Goal: Communication & Community: Connect with others

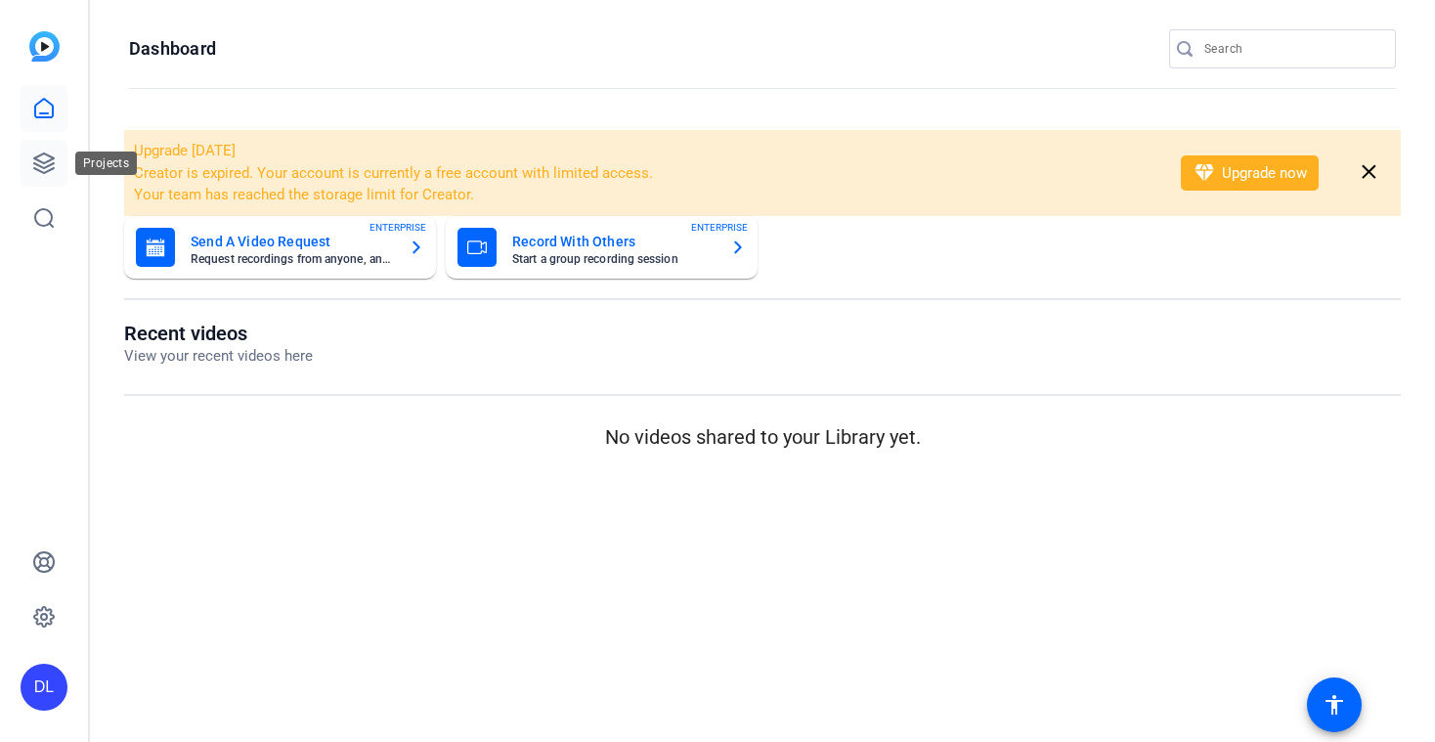
click at [46, 168] on icon at bounding box center [43, 163] width 23 height 23
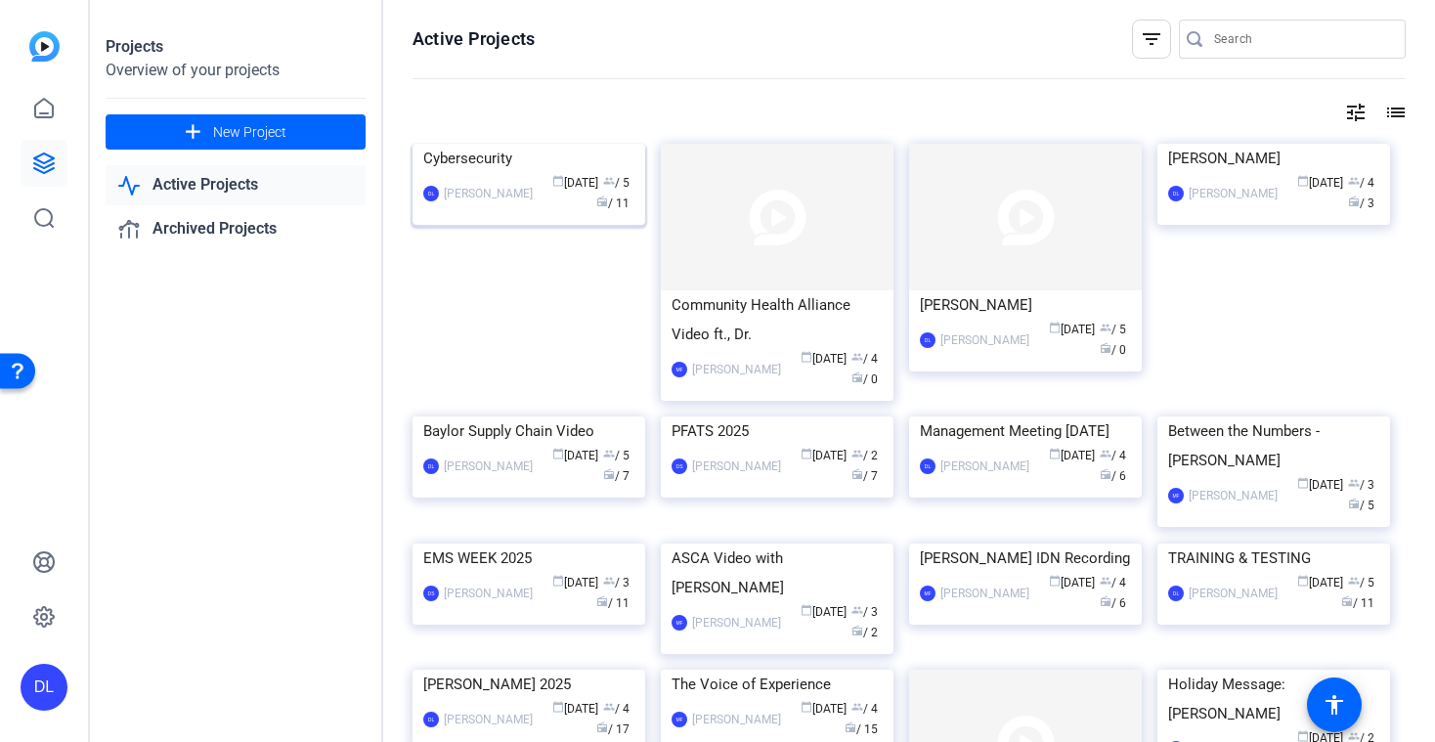
click at [512, 144] on img at bounding box center [529, 144] width 233 height 0
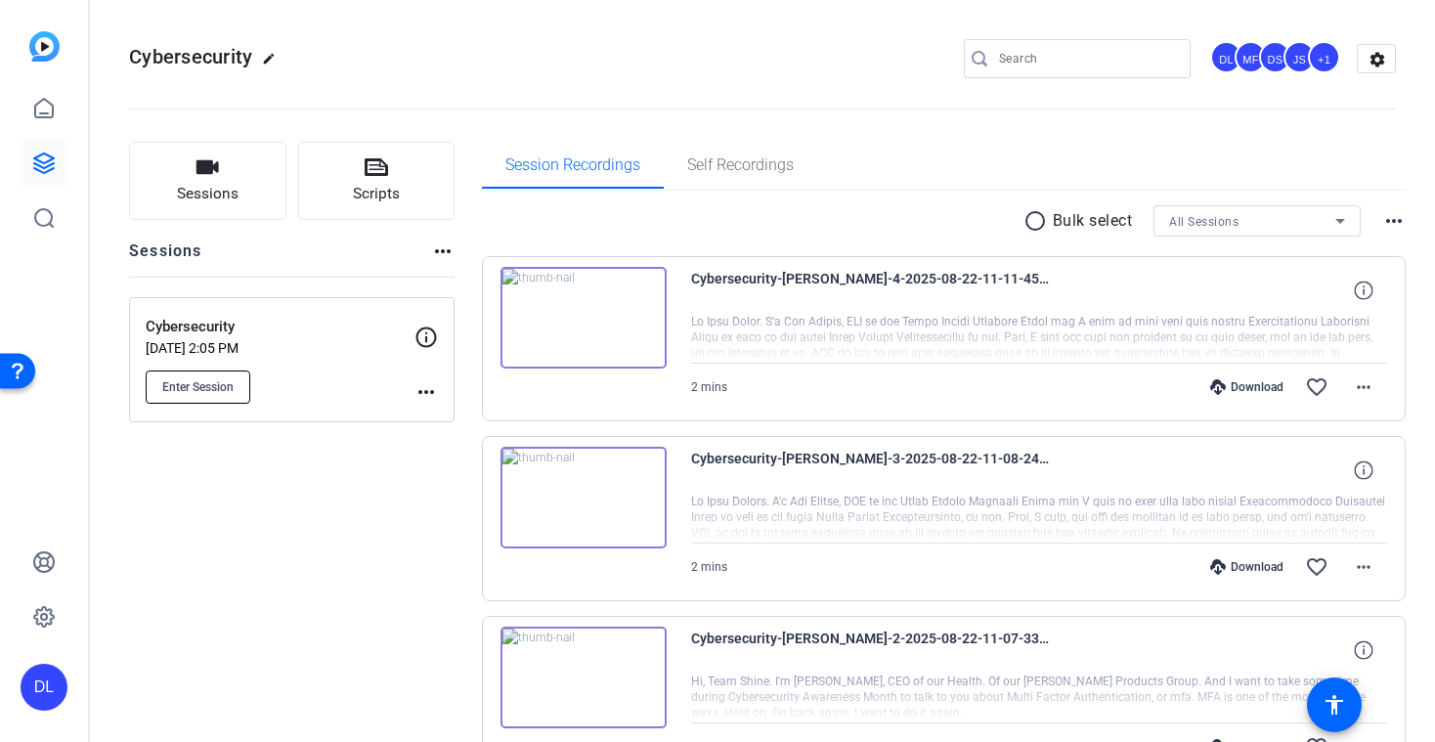
click at [200, 382] on span "Enter Session" at bounding box center [197, 387] width 71 height 16
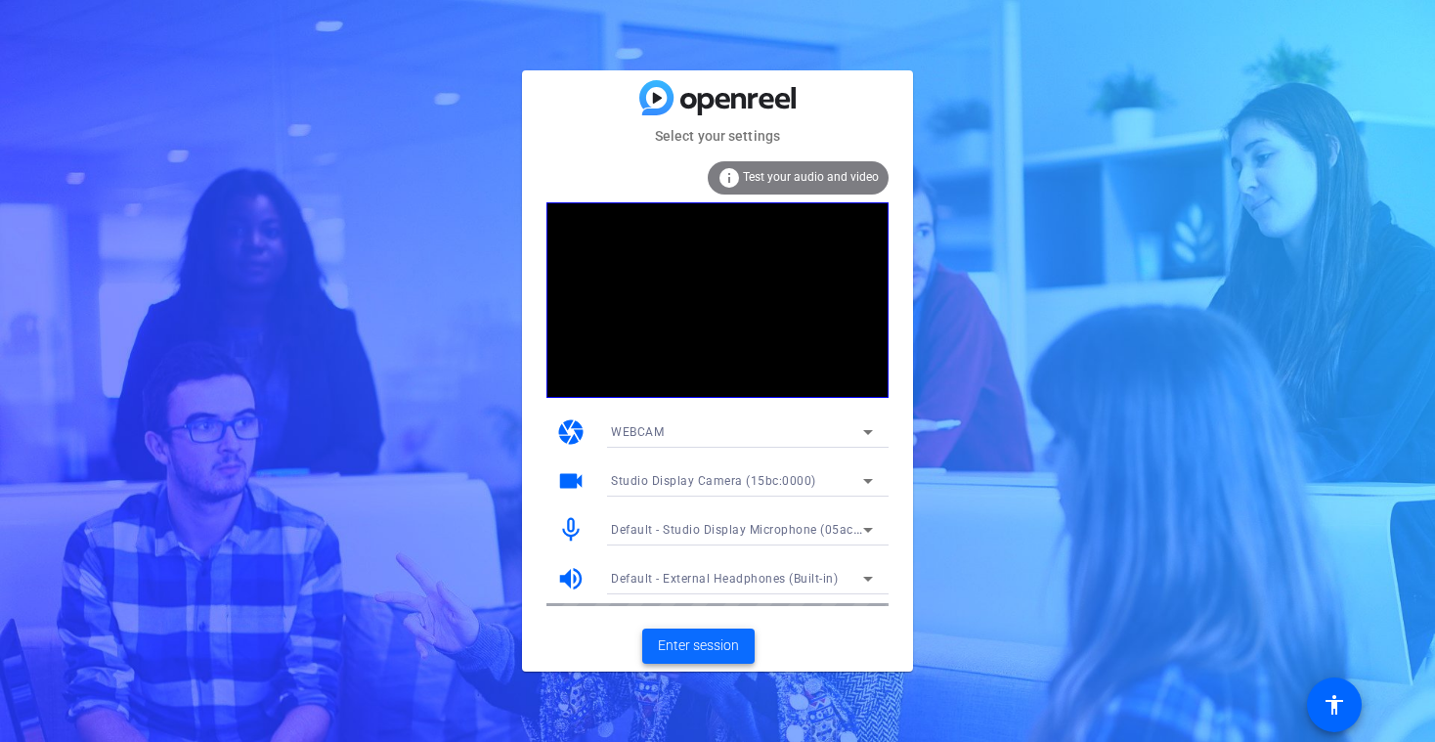
click at [694, 642] on span "Enter session" at bounding box center [698, 645] width 81 height 21
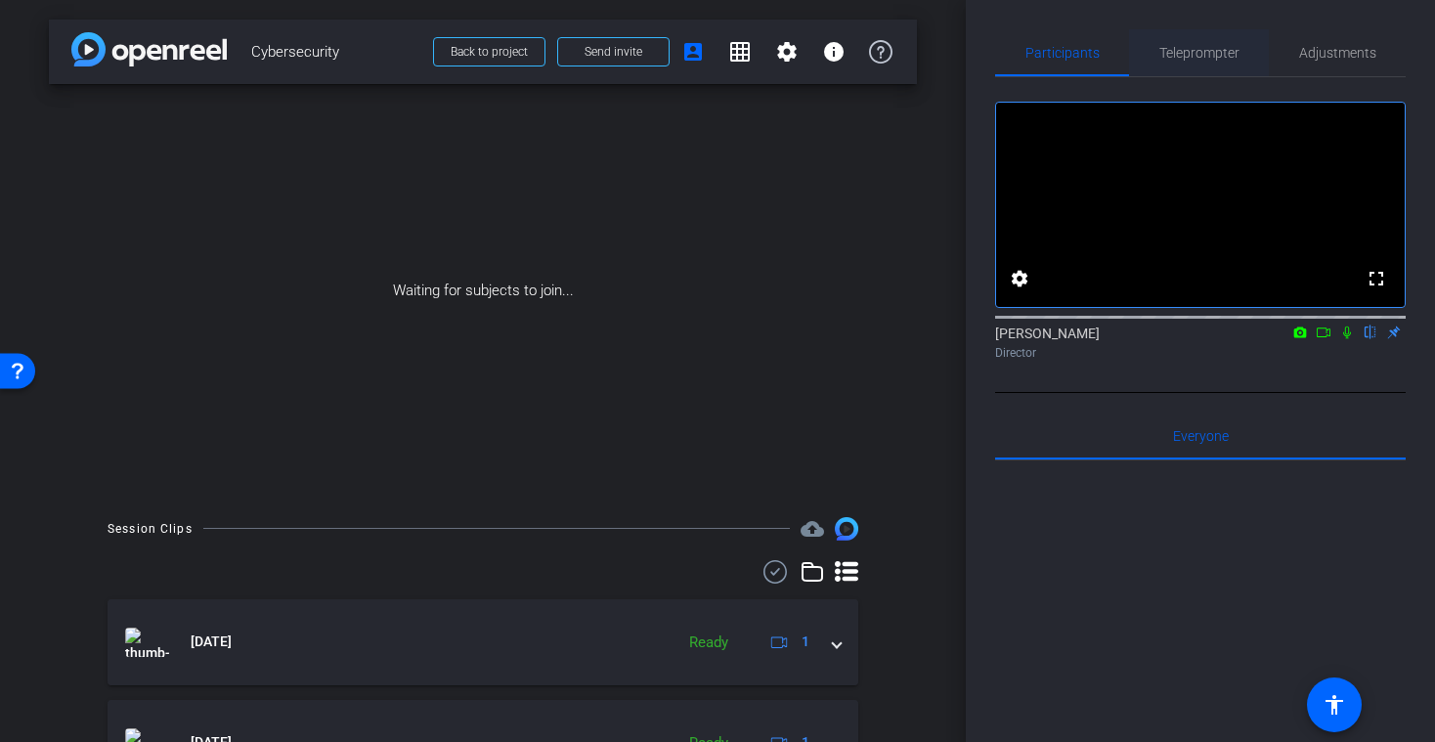
click at [1209, 56] on span "Teleprompter" at bounding box center [1199, 53] width 80 height 14
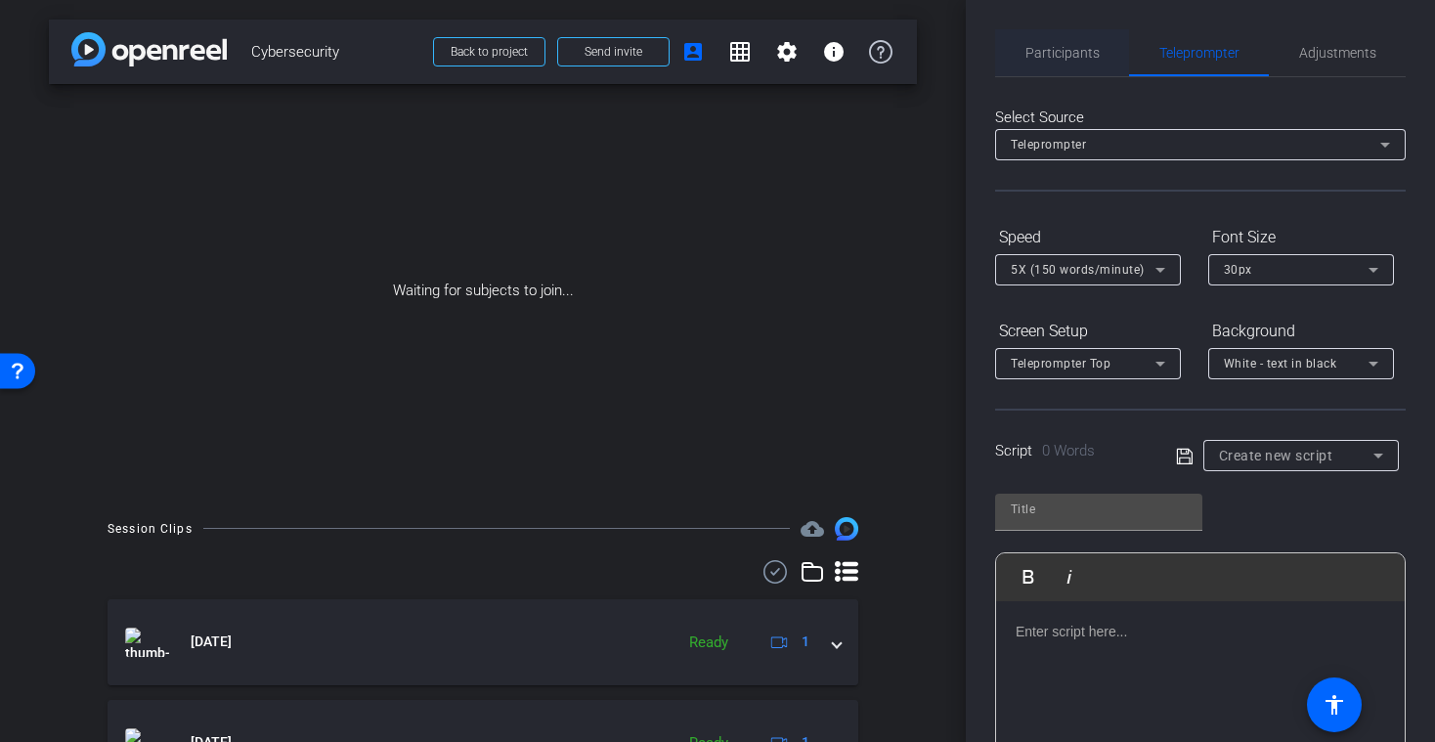
click at [1075, 50] on span "Participants" at bounding box center [1063, 53] width 74 height 14
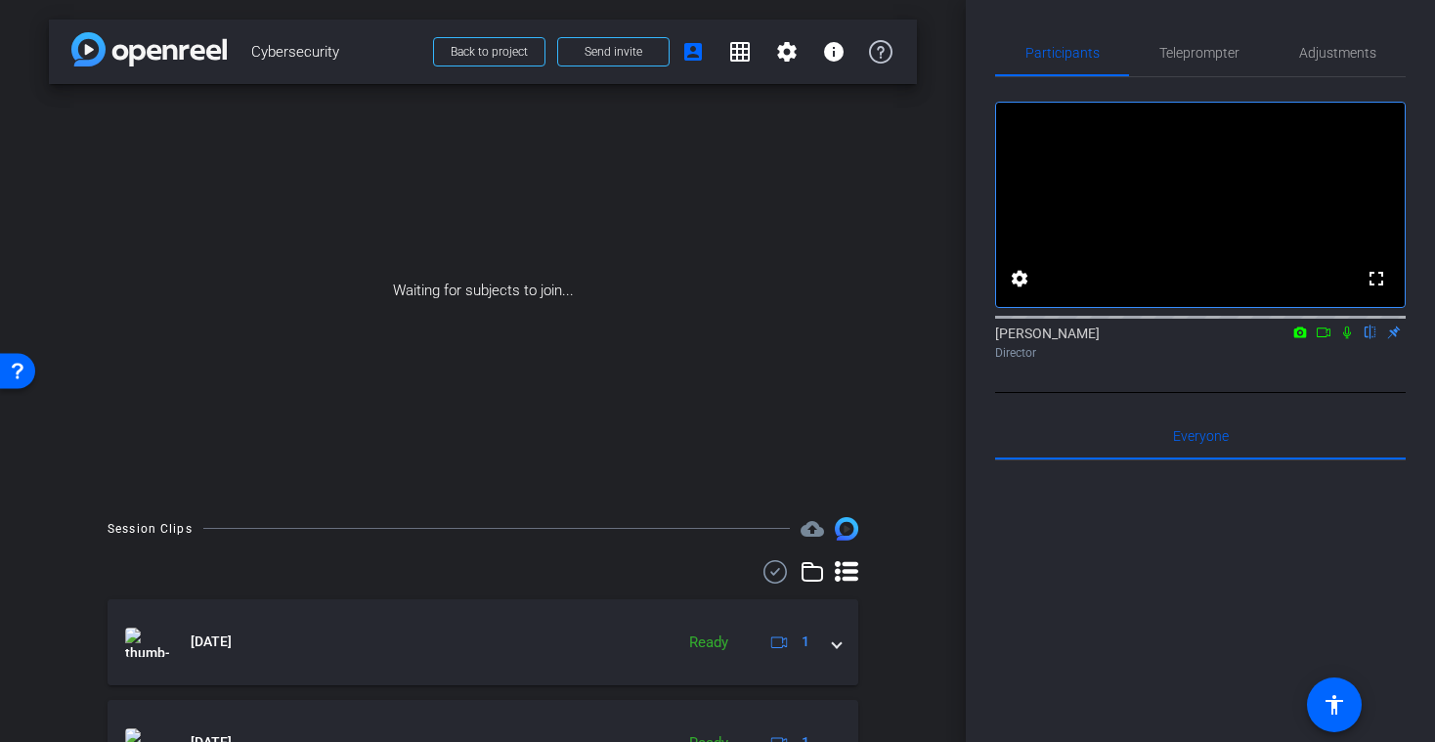
click at [1327, 337] on icon at bounding box center [1324, 333] width 14 height 10
drag, startPoint x: 1372, startPoint y: 359, endPoint x: 1351, endPoint y: 375, distance: 26.4
click at [1370, 339] on icon at bounding box center [1371, 333] width 8 height 13
click at [1194, 50] on span "Teleprompter" at bounding box center [1199, 53] width 80 height 14
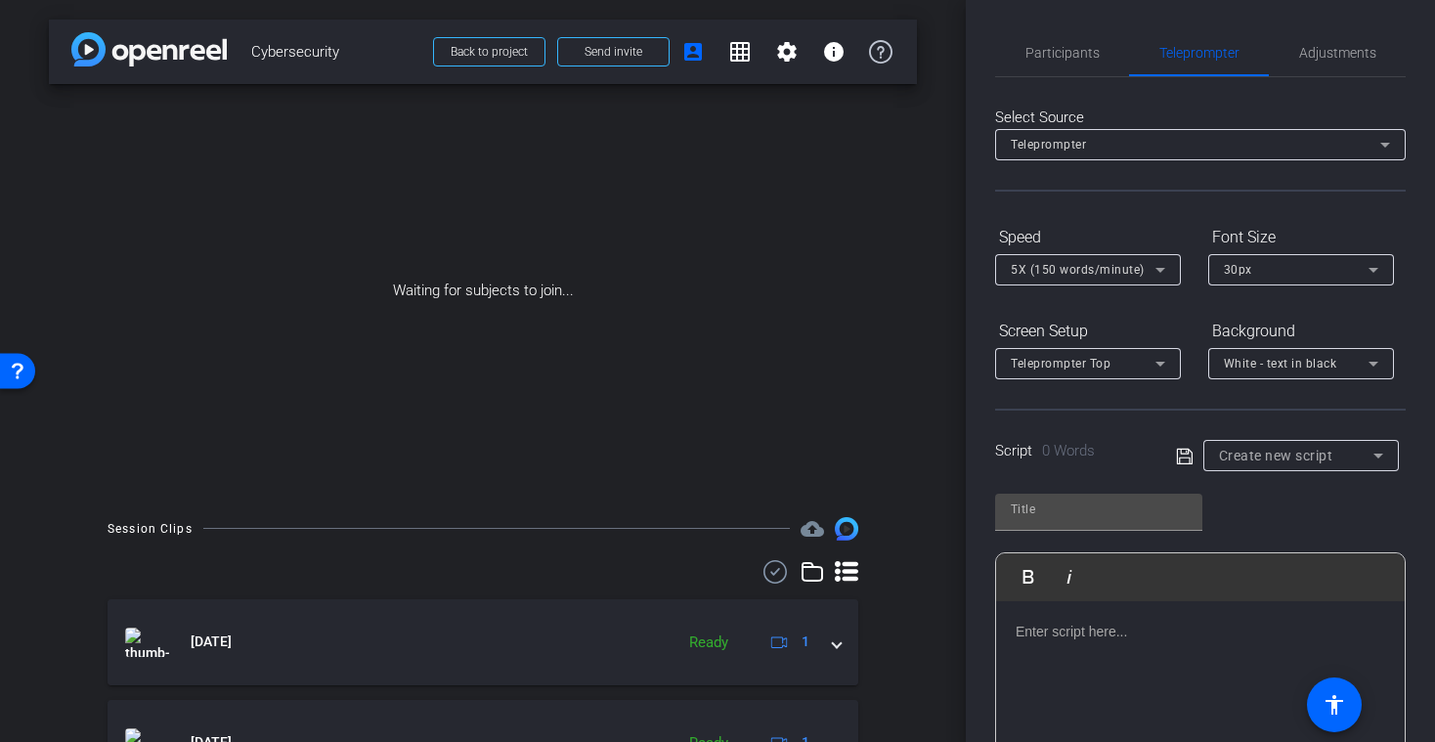
click at [1159, 636] on p at bounding box center [1201, 632] width 370 height 22
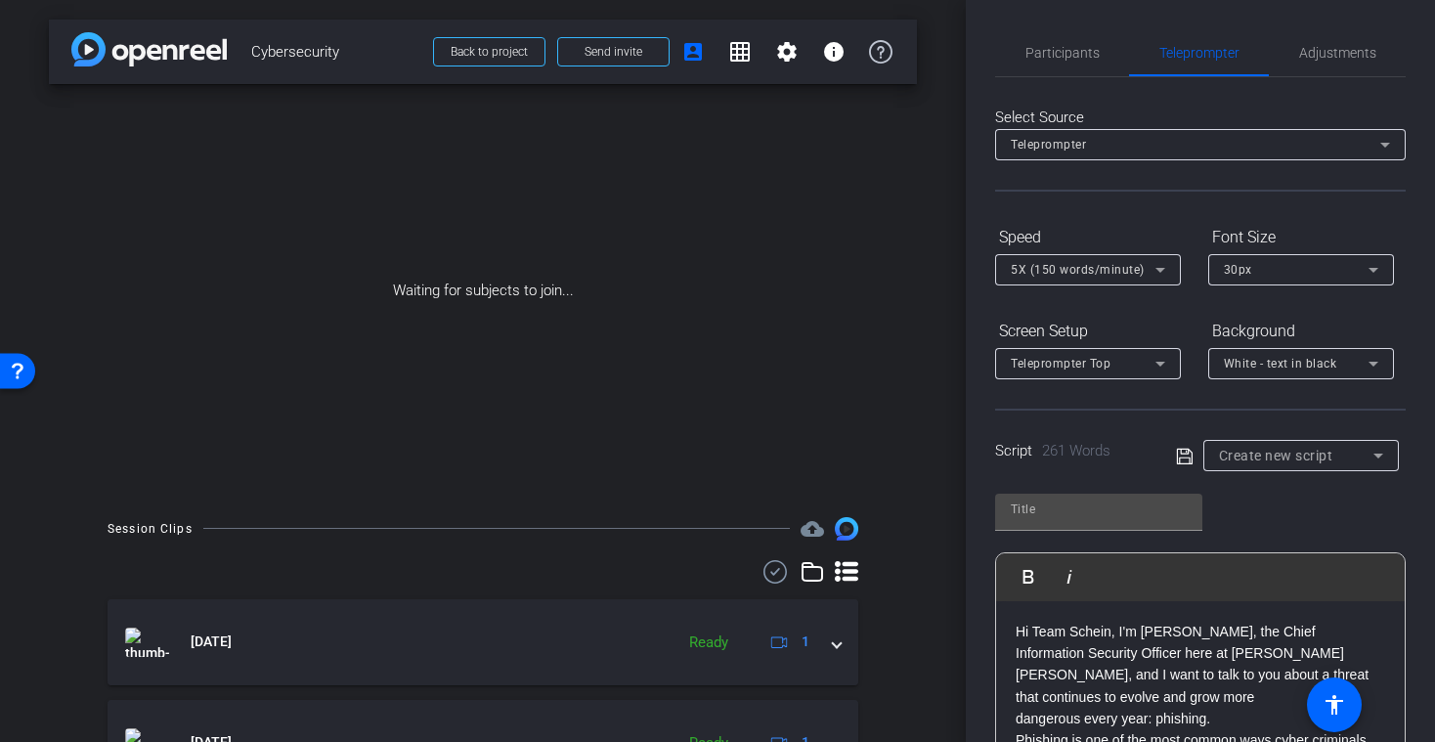
scroll to position [634, 0]
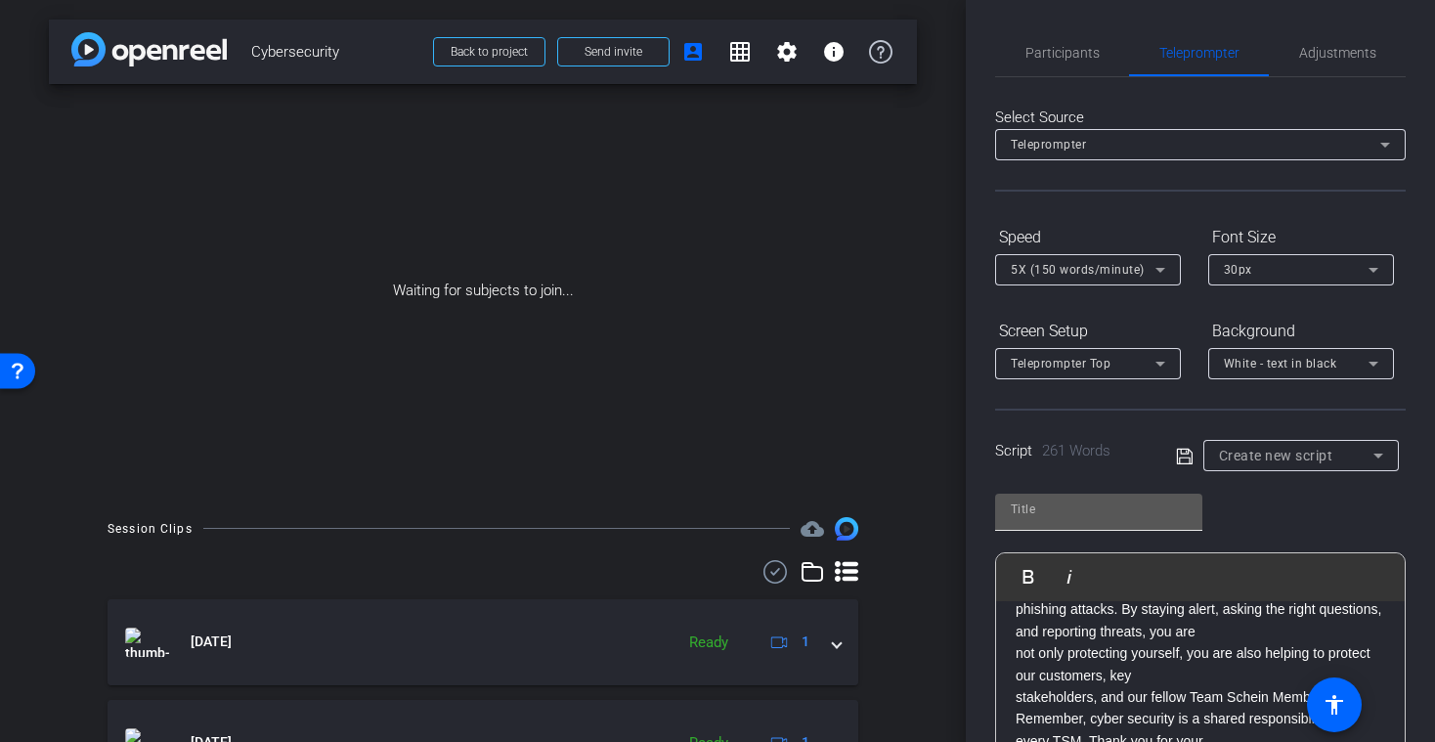
click at [1029, 518] on input "text" at bounding box center [1099, 509] width 176 height 23
type input "[PERSON_NAME]"
click at [1183, 459] on icon at bounding box center [1185, 456] width 18 height 23
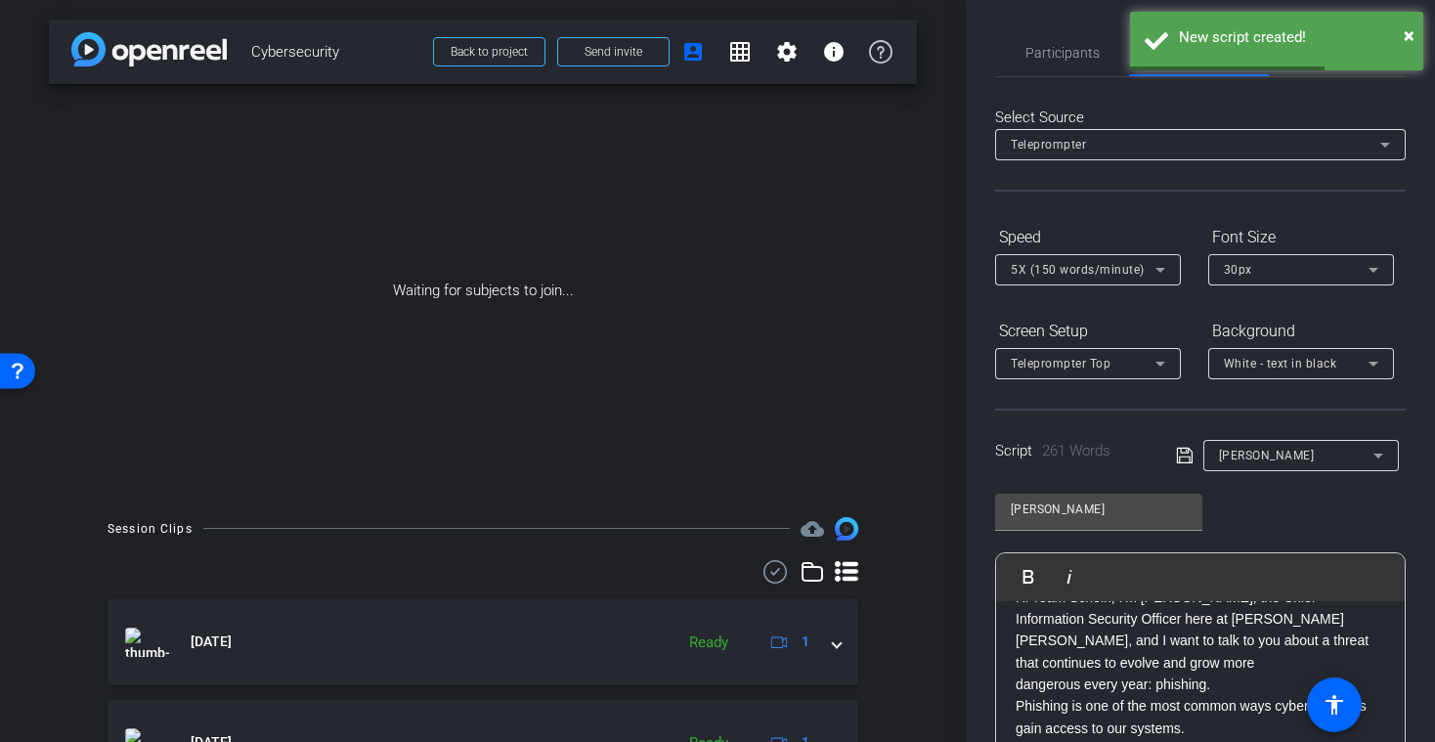
scroll to position [0, 0]
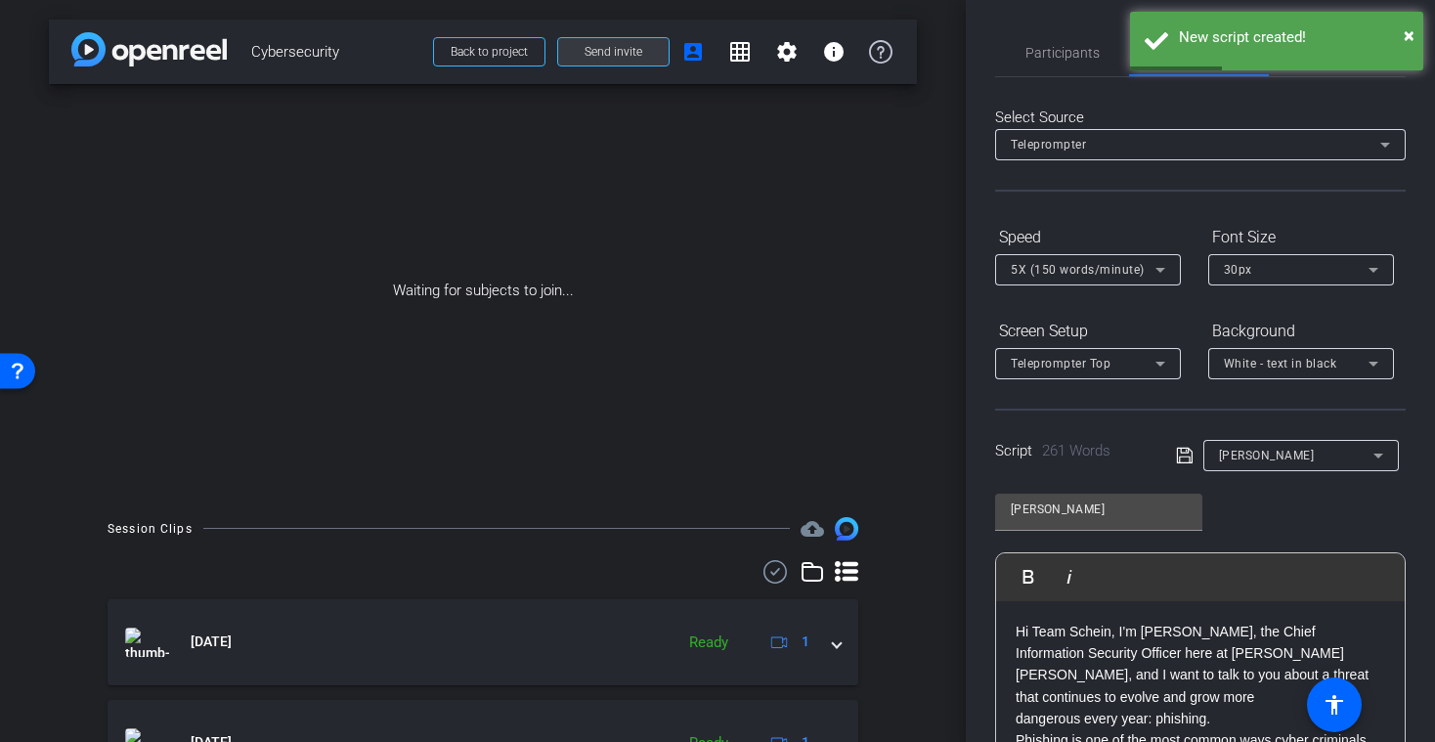
click at [634, 55] on span "Send invite" at bounding box center [614, 52] width 58 height 16
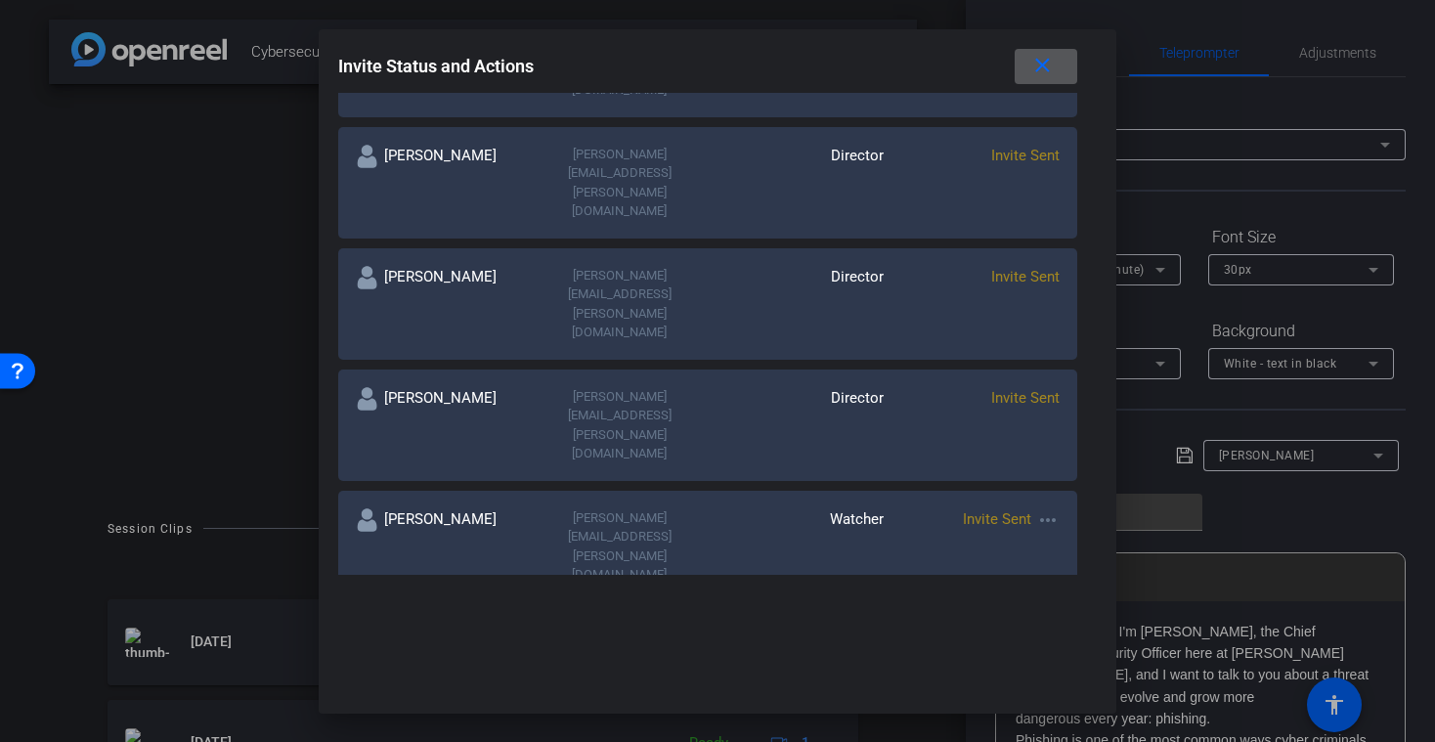
scroll to position [546, 0]
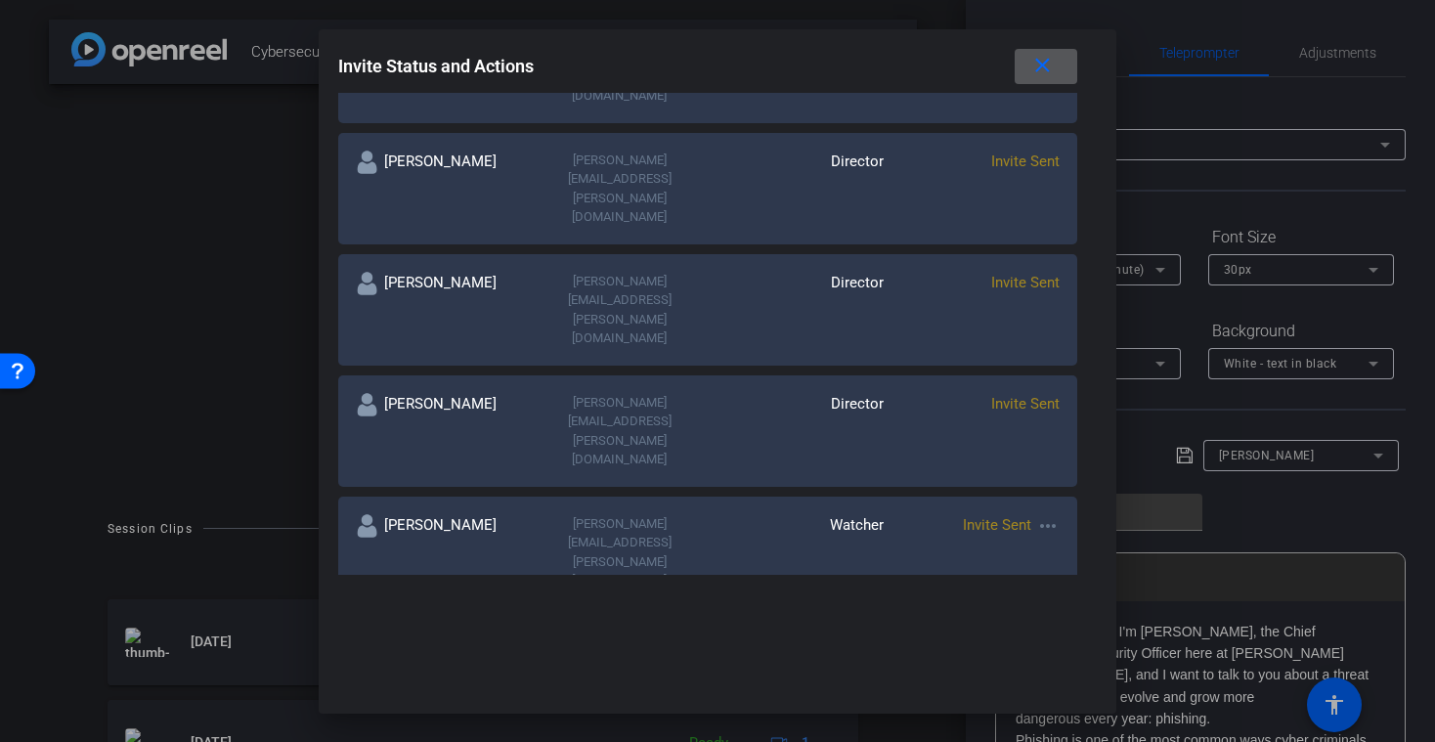
click at [1055, 514] on mat-icon "more_horiz" at bounding box center [1047, 525] width 23 height 23
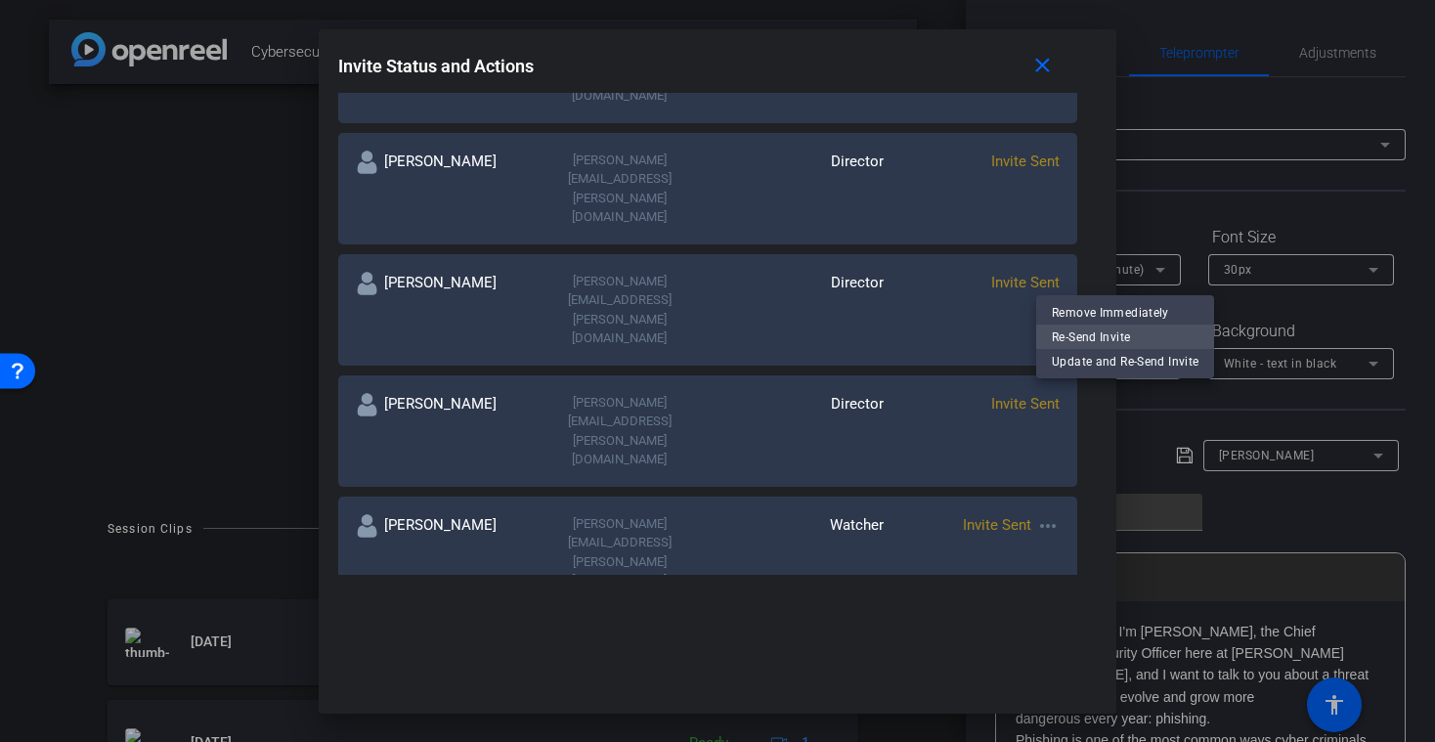
click at [1067, 335] on span "Re-Send Invite" at bounding box center [1125, 337] width 147 height 23
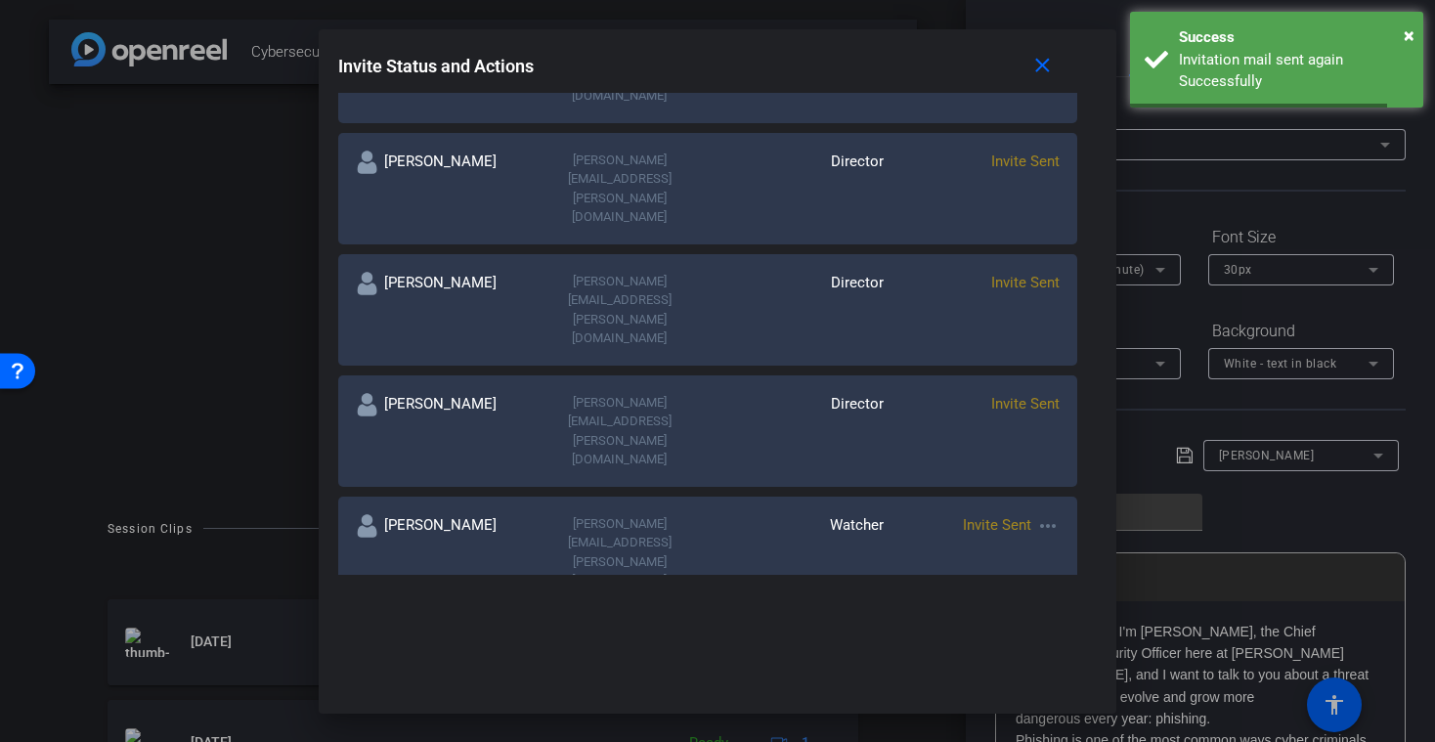
click at [1049, 635] on mat-icon "more_horiz" at bounding box center [1047, 646] width 23 height 23
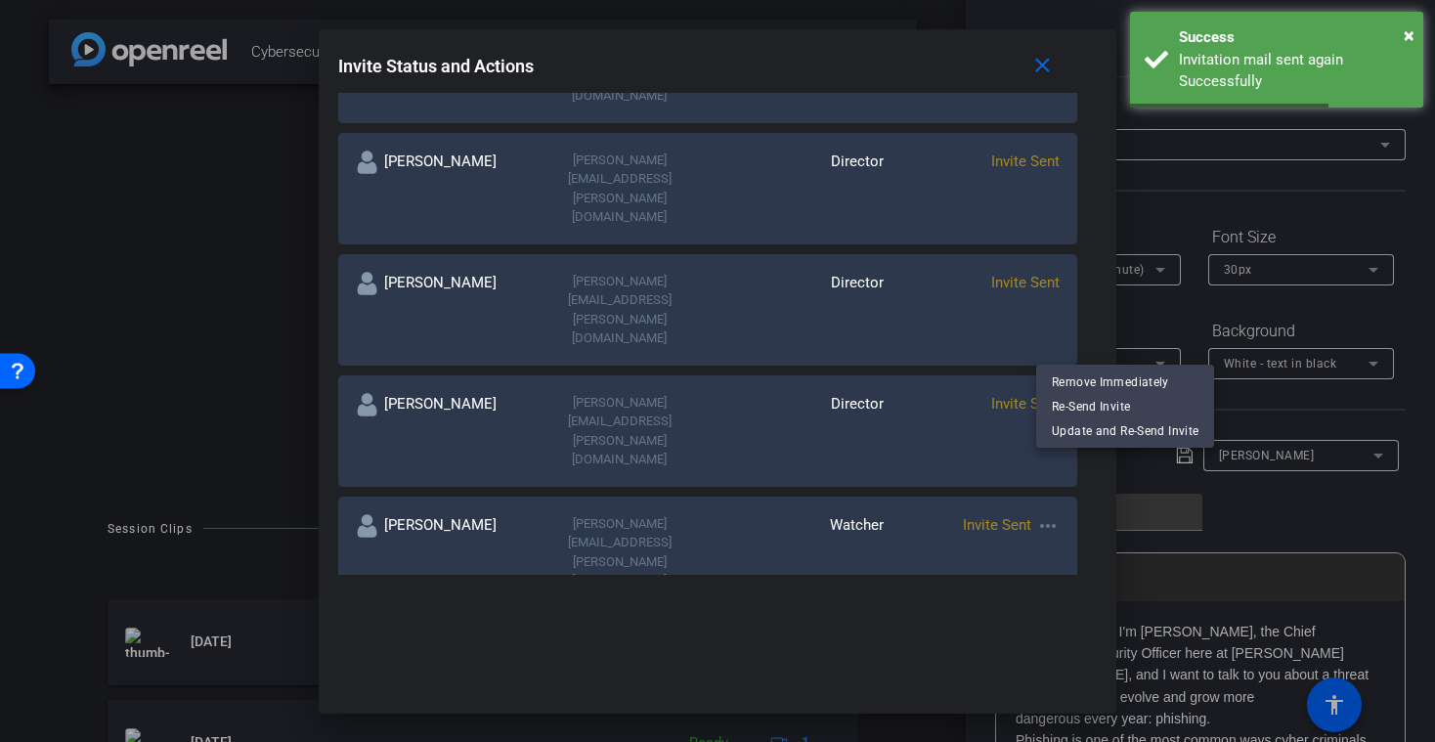
click at [1067, 408] on span "Re-Send Invite" at bounding box center [1125, 405] width 147 height 23
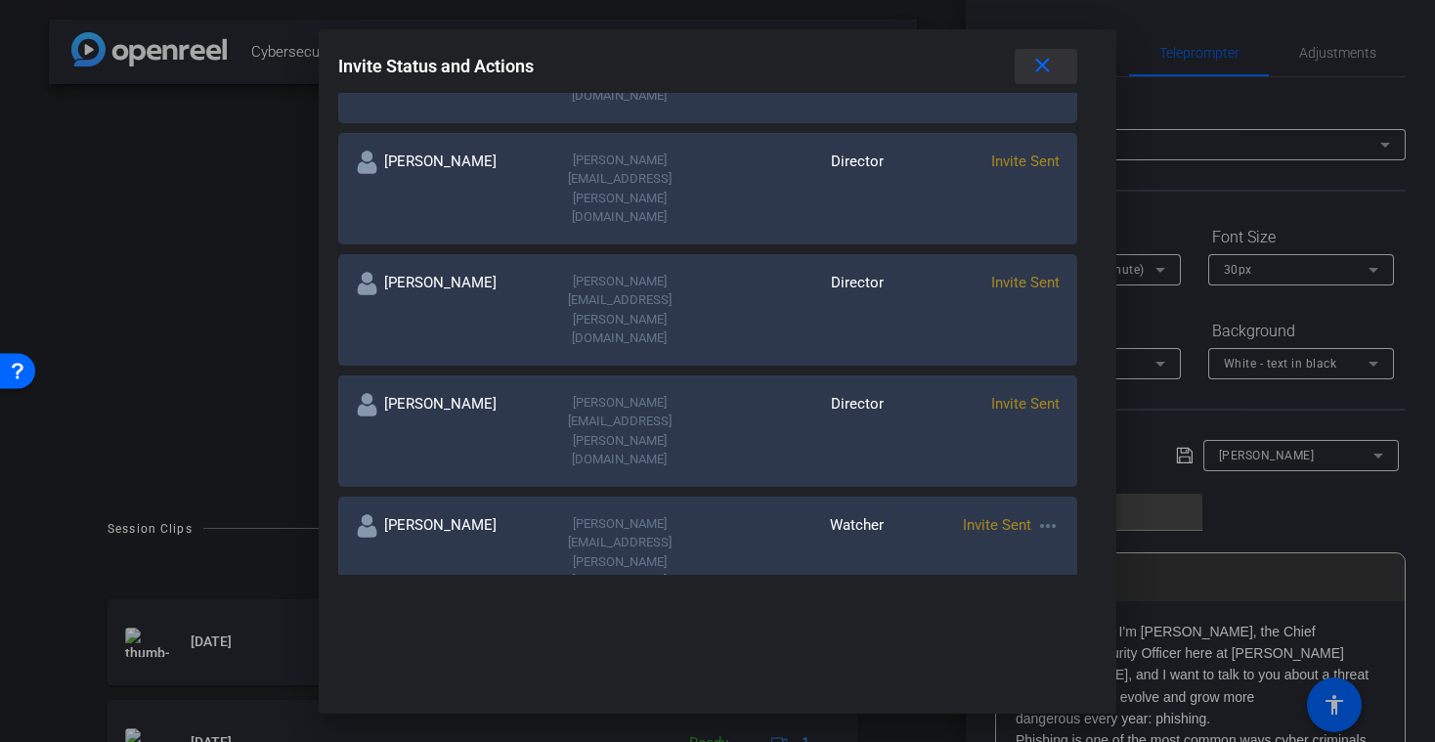
click at [1040, 66] on mat-icon "close" at bounding box center [1042, 66] width 24 height 24
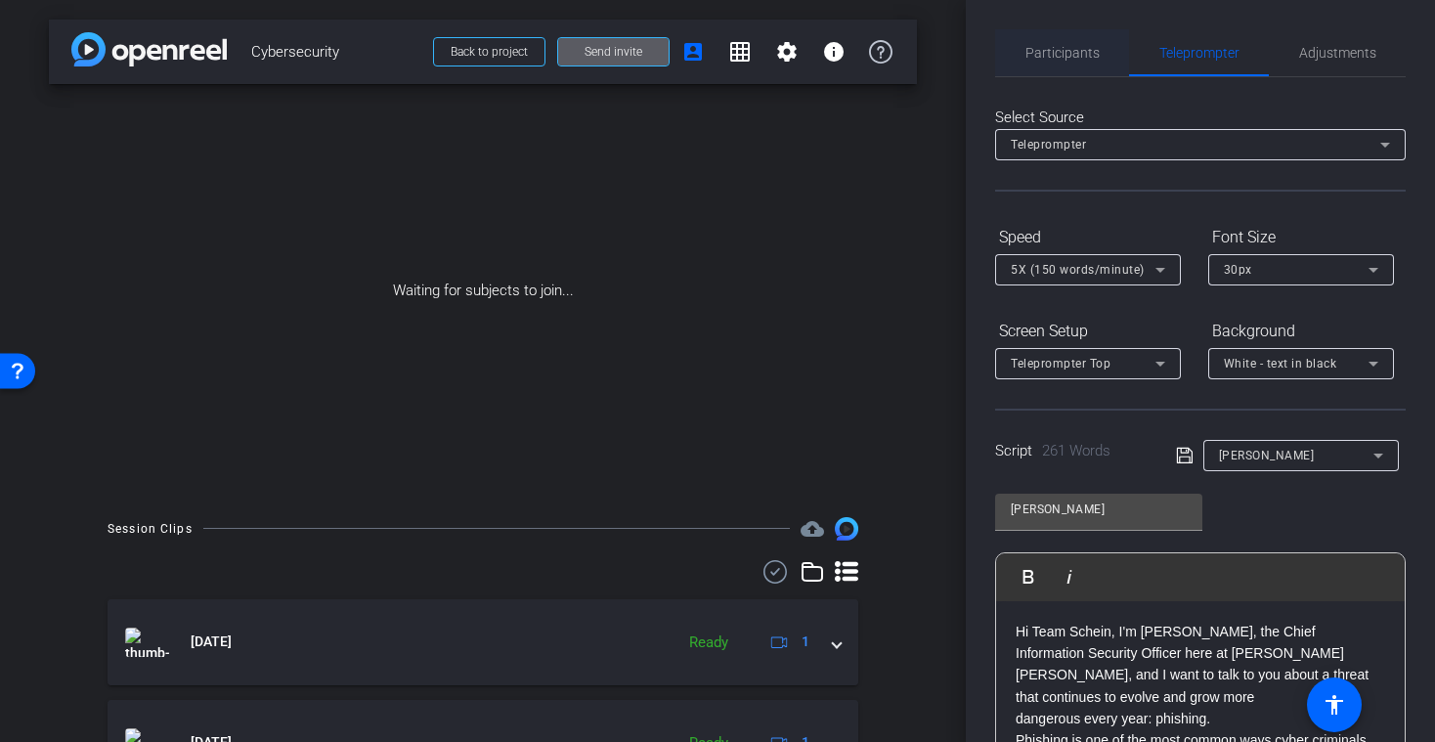
click at [1080, 57] on span "Participants" at bounding box center [1063, 53] width 74 height 14
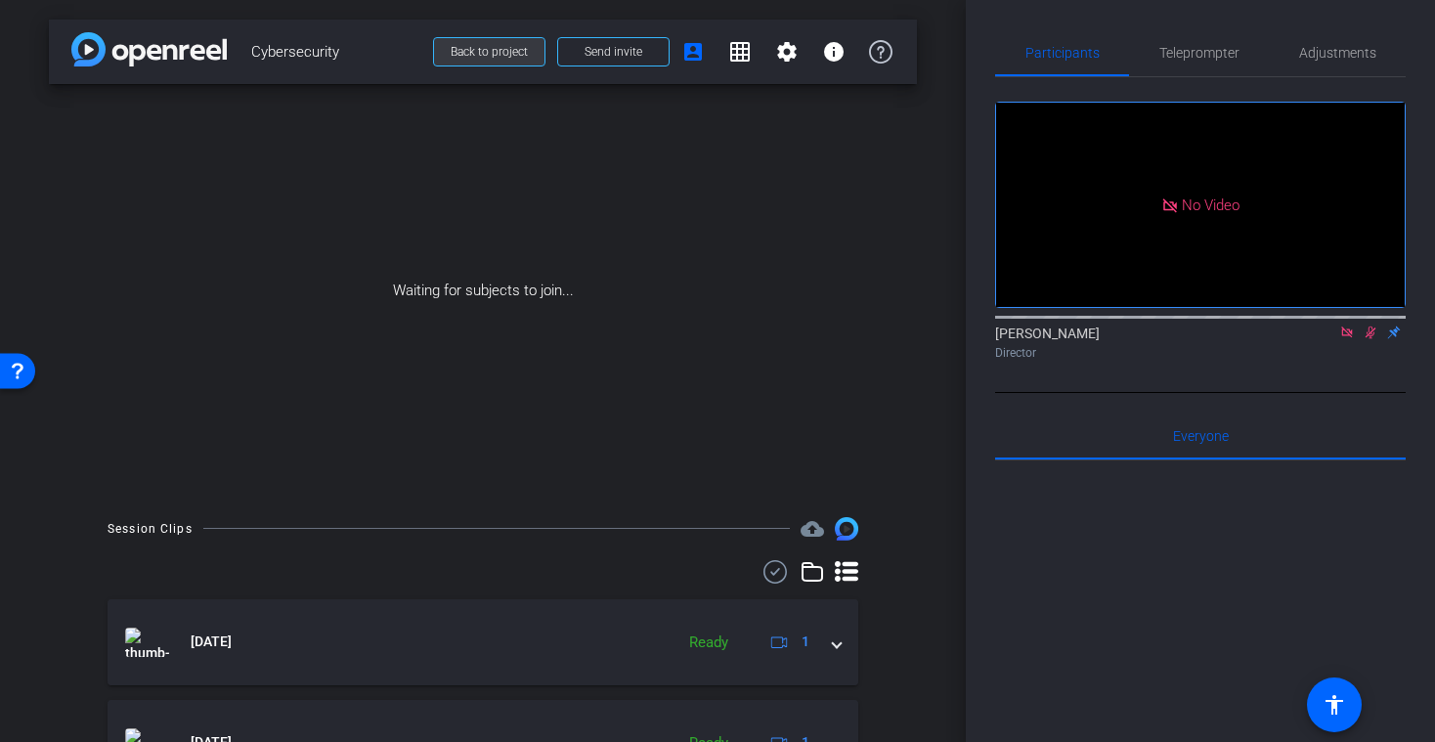
click at [498, 52] on span "Back to project" at bounding box center [489, 52] width 77 height 14
